Goal: Obtain resource: Obtain resource

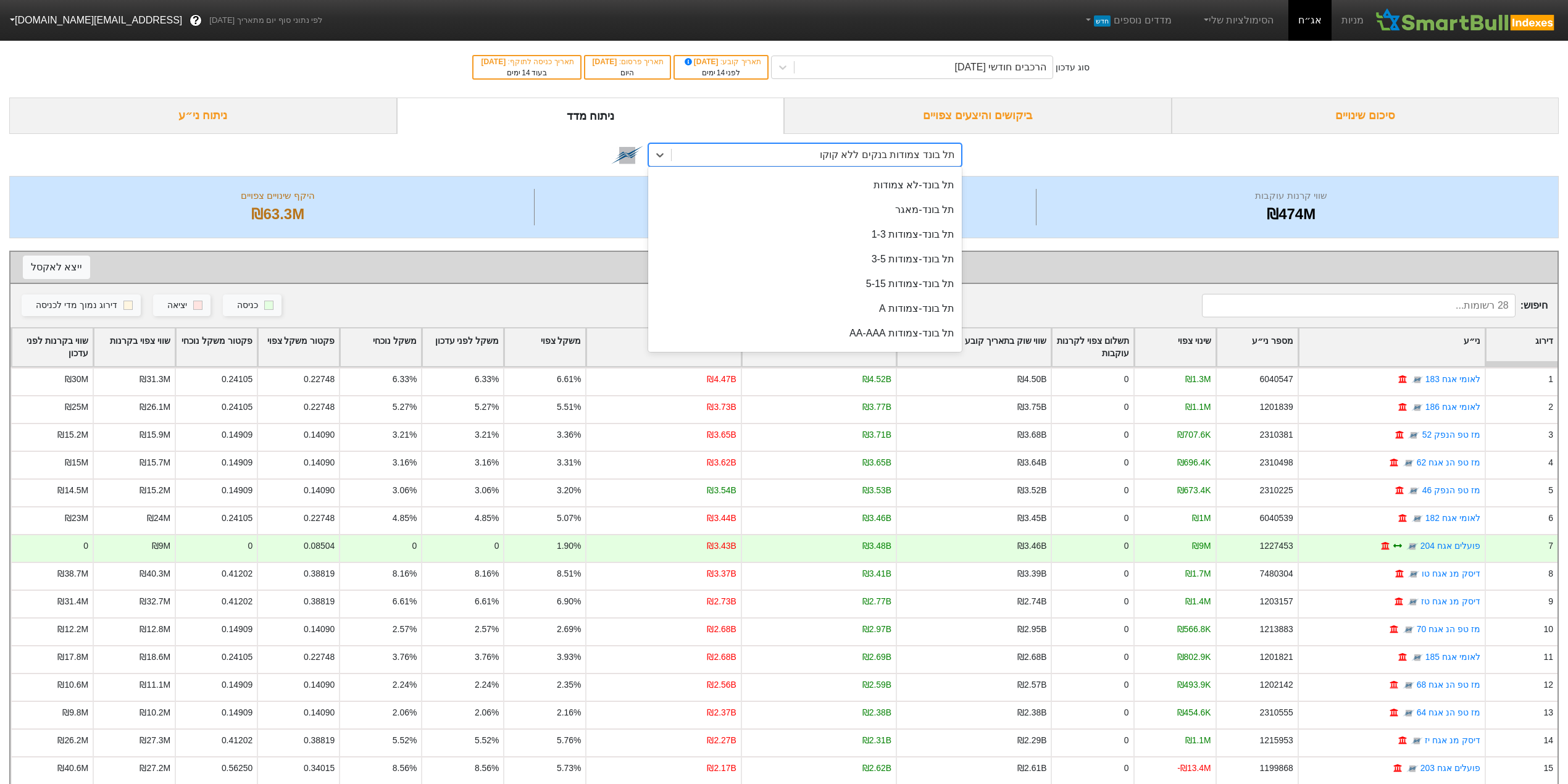
scroll to position [368, 0]
click at [861, 329] on div "תל בונד-צמודות AA-AAA" at bounding box center [805, 331] width 314 height 24
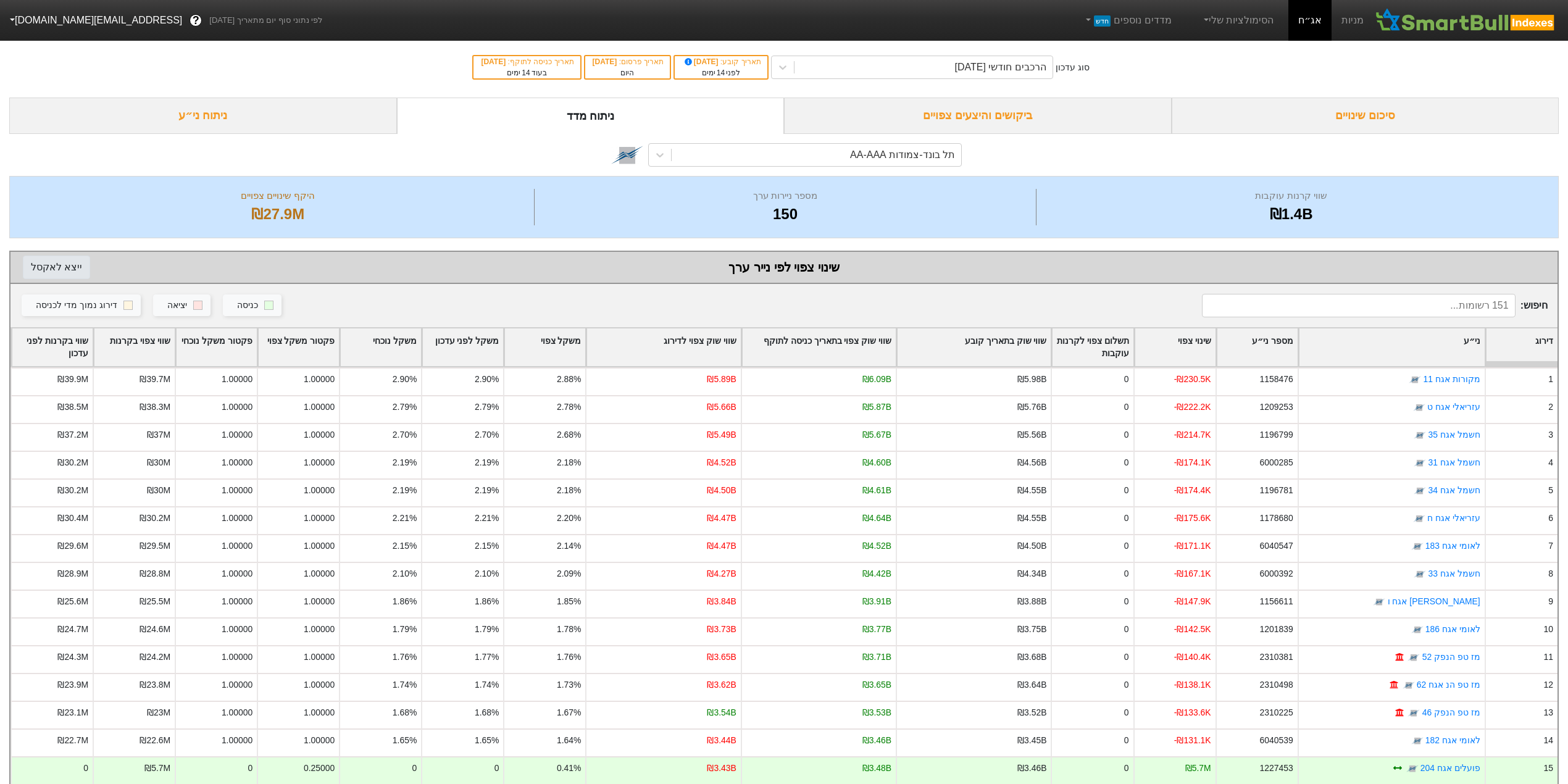
click at [52, 262] on button "ייצא ל אקסל" at bounding box center [56, 267] width 68 height 23
click at [907, 154] on div "תל בונד-צמודות AA-AAA" at bounding box center [902, 154] width 105 height 15
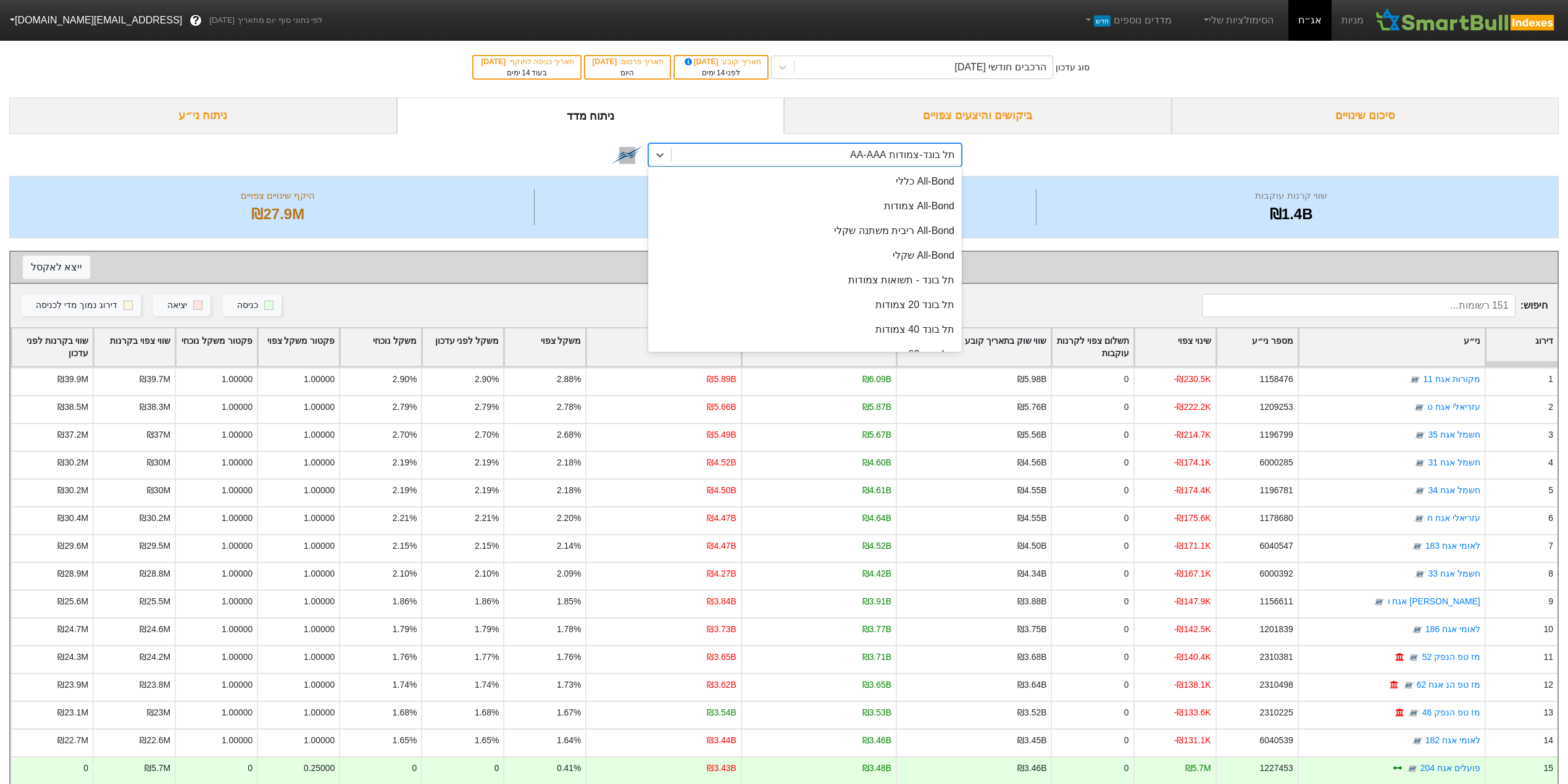
scroll to position [368, 0]
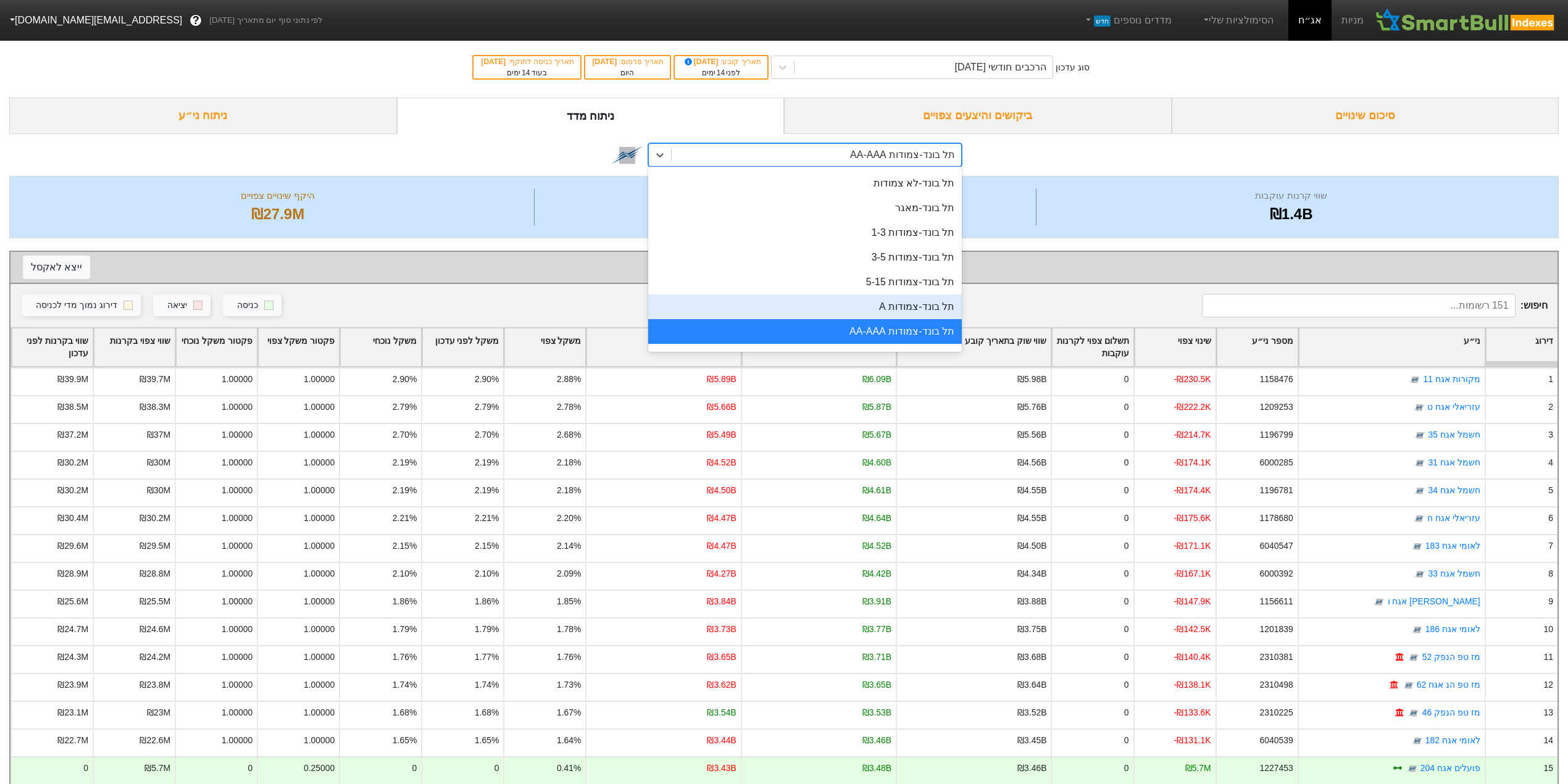
click at [901, 303] on div "תל בונד-צמודות A" at bounding box center [805, 307] width 314 height 24
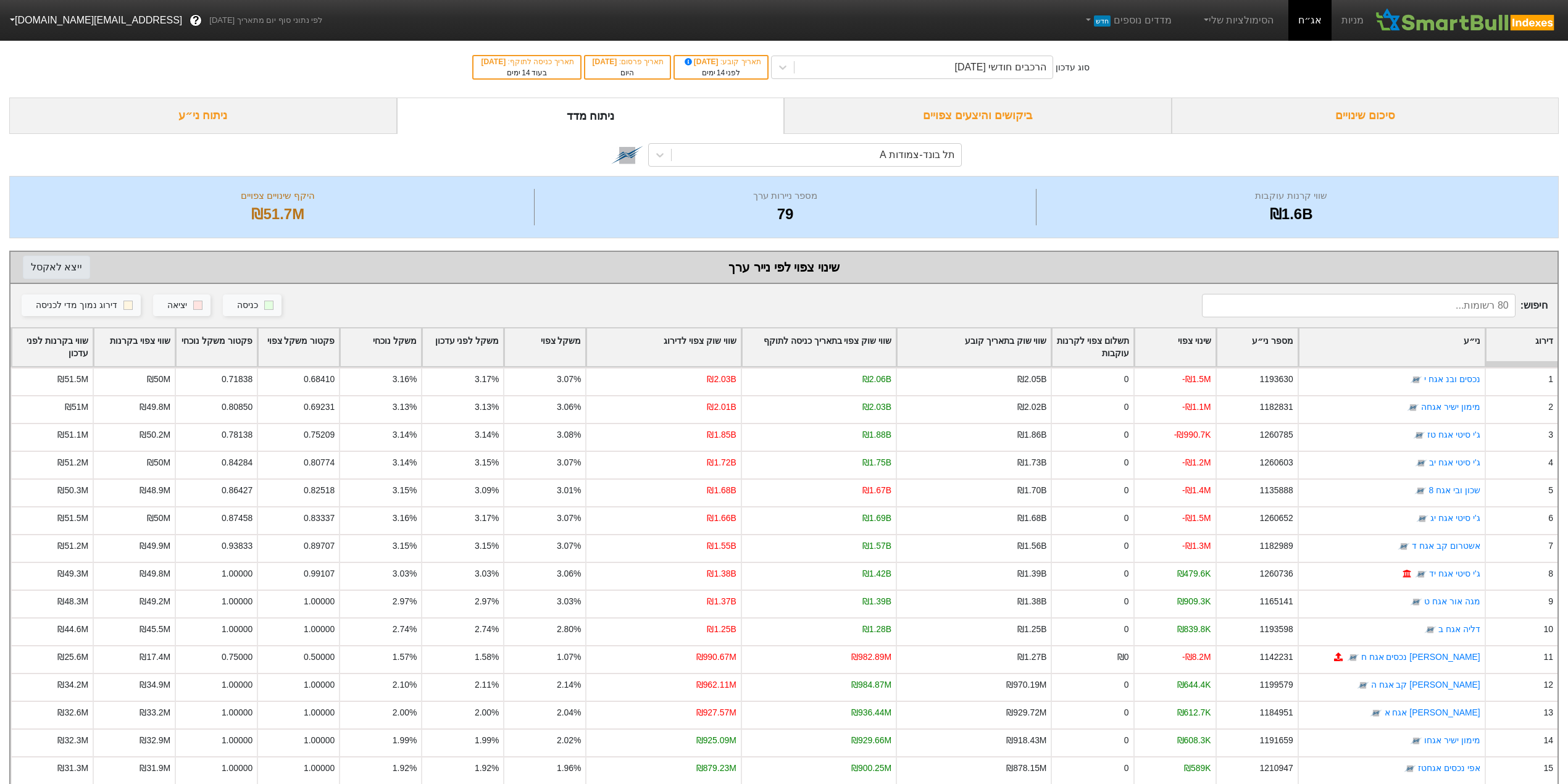
click at [55, 262] on button "ייצא ל אקסל" at bounding box center [56, 267] width 68 height 23
